Goal: Transaction & Acquisition: Purchase product/service

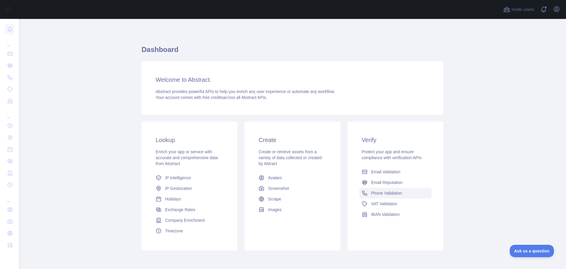
click at [383, 194] on span "Phone Validation" at bounding box center [386, 193] width 31 height 6
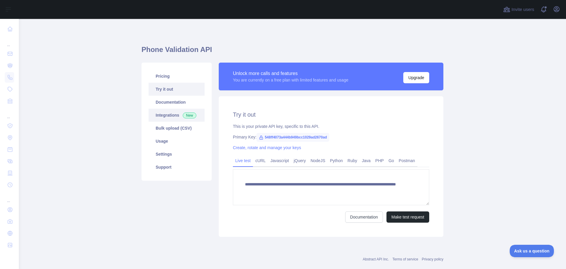
click at [165, 115] on link "Integrations New" at bounding box center [177, 115] width 56 height 13
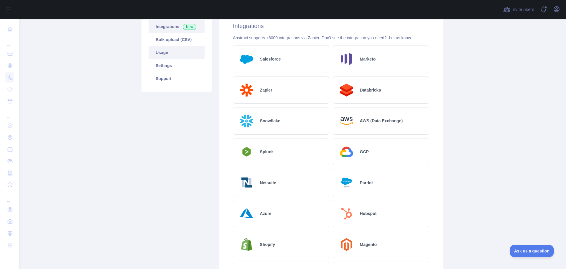
scroll to position [29, 0]
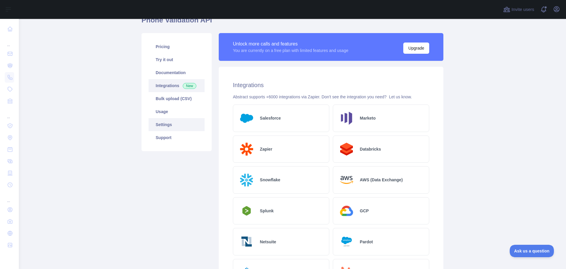
click at [173, 123] on link "Settings" at bounding box center [177, 124] width 56 height 13
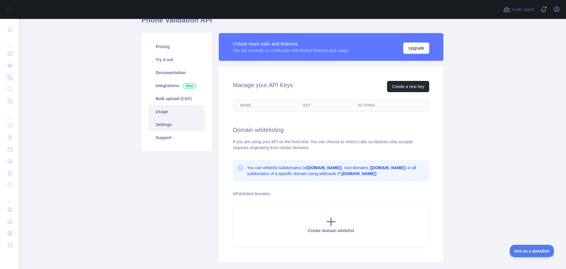
click at [162, 114] on link "Usage" at bounding box center [177, 111] width 56 height 13
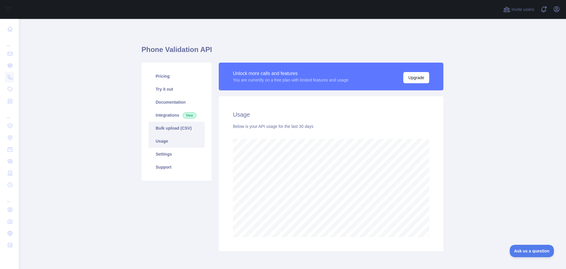
click at [179, 127] on link "Bulk upload (CSV)" at bounding box center [177, 128] width 56 height 13
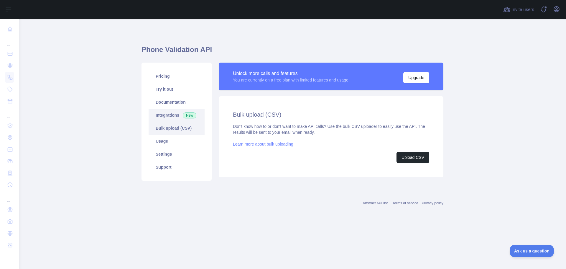
click at [167, 121] on link "Integrations New" at bounding box center [177, 115] width 56 height 13
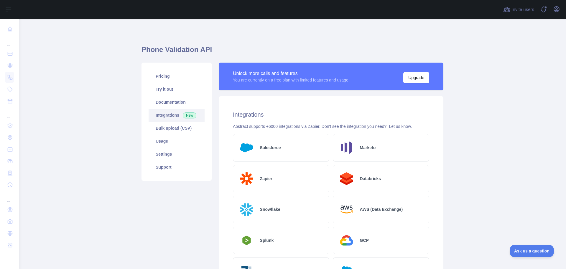
click at [170, 109] on link "Integrations New" at bounding box center [177, 115] width 56 height 13
click at [167, 101] on link "Documentation" at bounding box center [177, 102] width 56 height 13
click at [165, 99] on link "Documentation" at bounding box center [177, 102] width 56 height 13
click at [161, 88] on link "Try it out" at bounding box center [177, 89] width 56 height 13
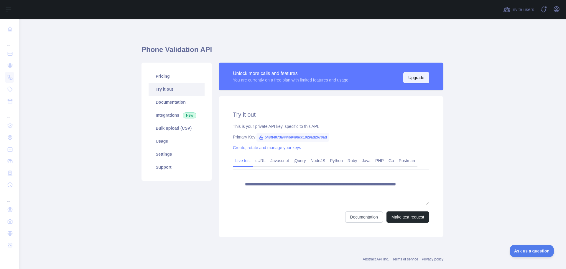
click at [414, 75] on button "Upgrade" at bounding box center [416, 77] width 26 height 11
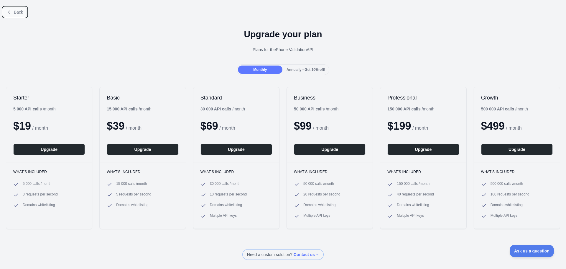
click at [10, 14] on icon at bounding box center [9, 12] width 5 height 5
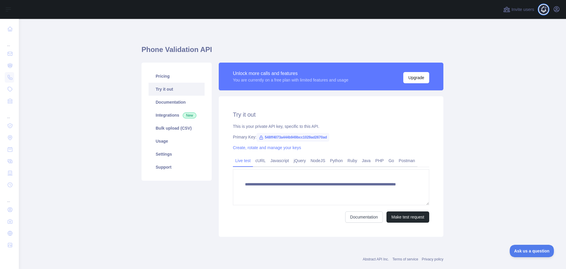
click at [541, 12] on span at bounding box center [546, 9] width 12 height 19
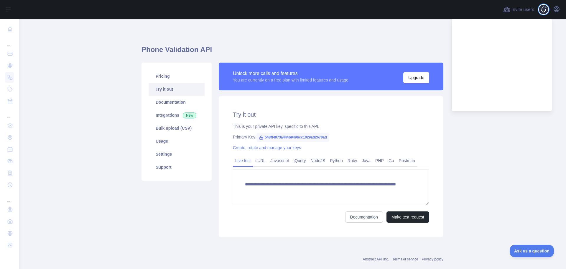
click at [541, 12] on span at bounding box center [546, 9] width 12 height 19
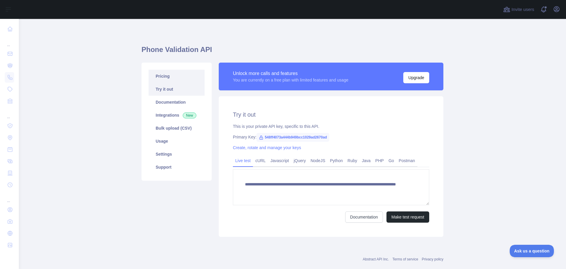
click at [167, 78] on link "Pricing" at bounding box center [177, 76] width 56 height 13
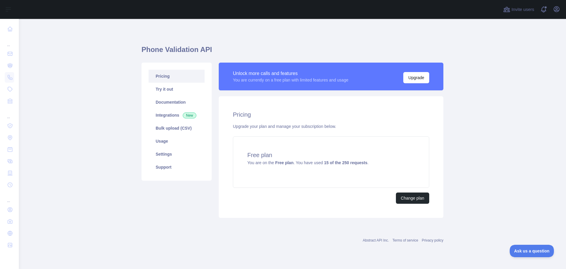
click at [512, 152] on main "Phone Validation API Pricing Try it out Documentation Integrations New Bulk upl…" at bounding box center [292, 144] width 547 height 250
click at [372, 169] on div "Free plan You are on the Free plan . You have used 15 of the 250 requests ." at bounding box center [331, 161] width 196 height 51
click at [171, 88] on link "Try it out" at bounding box center [177, 89] width 56 height 13
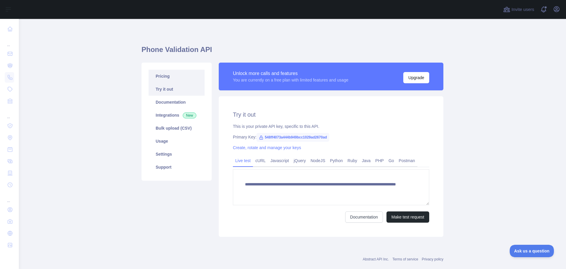
click at [165, 81] on link "Pricing" at bounding box center [177, 76] width 56 height 13
